Goal: Transaction & Acquisition: Book appointment/travel/reservation

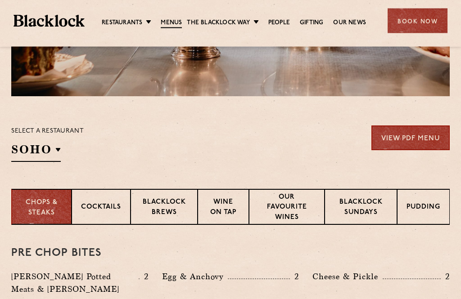
scroll to position [228, 0]
click at [0, 0] on p "Covent Garden" at bounding box center [0, 0] width 0 height 0
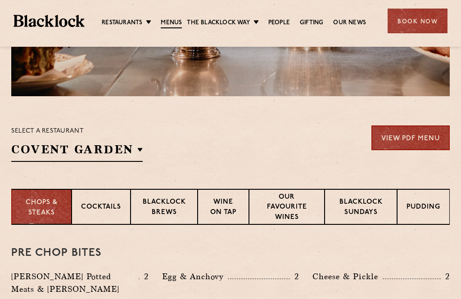
click at [405, 250] on h3 "Pre Chop Bites" at bounding box center [230, 254] width 439 height 12
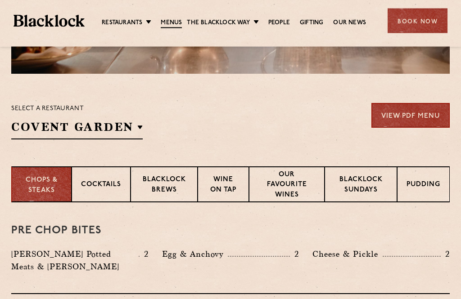
scroll to position [250, 0]
click at [363, 181] on p "Blacklock Sundays" at bounding box center [361, 185] width 54 height 21
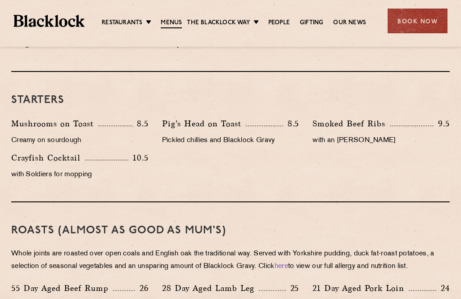
scroll to position [524, 0]
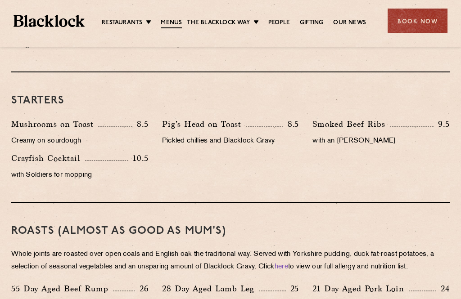
click at [132, 14] on ul "Restaurants [GEOGRAPHIC_DATA] [GEOGRAPHIC_DATA] [GEOGRAPHIC_DATA] [GEOGRAPHIC_D…" at bounding box center [234, 21] width 299 height 14
click at [411, 22] on div "Book Now" at bounding box center [418, 21] width 60 height 25
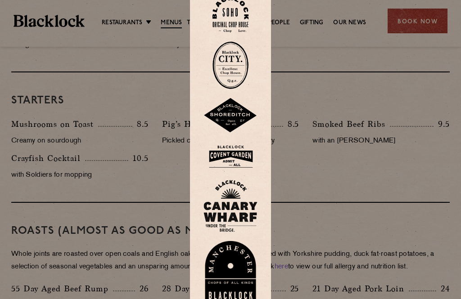
click at [365, 56] on div at bounding box center [230, 149] width 461 height 299
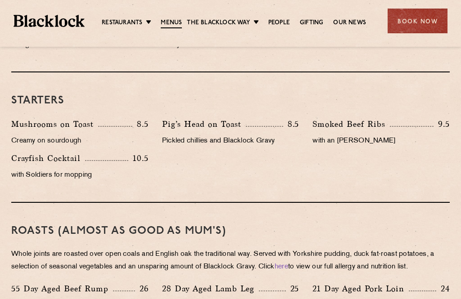
click at [417, 16] on div "Book Now" at bounding box center [418, 21] width 60 height 25
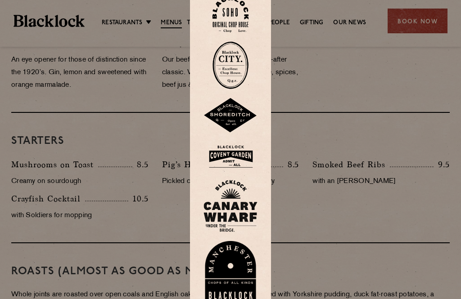
scroll to position [485, 0]
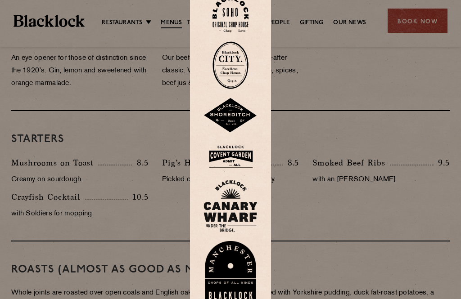
click at [234, 163] on img at bounding box center [231, 156] width 54 height 29
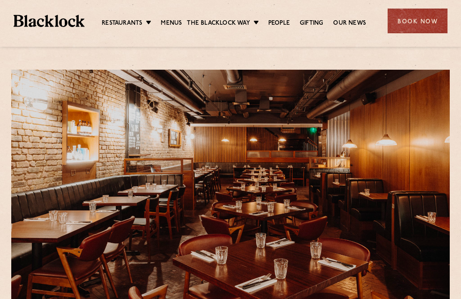
click at [417, 18] on div "Book Now" at bounding box center [418, 21] width 60 height 25
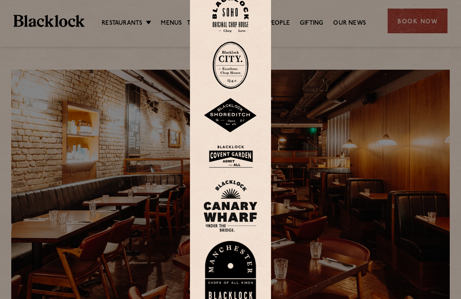
click at [231, 169] on img at bounding box center [231, 156] width 54 height 29
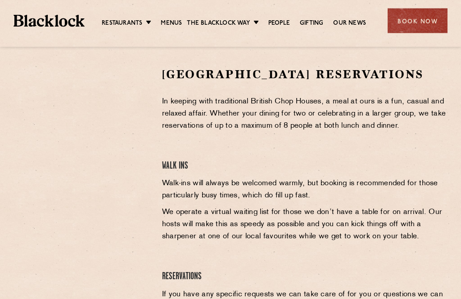
scroll to position [285, 0]
